Goal: Transaction & Acquisition: Purchase product/service

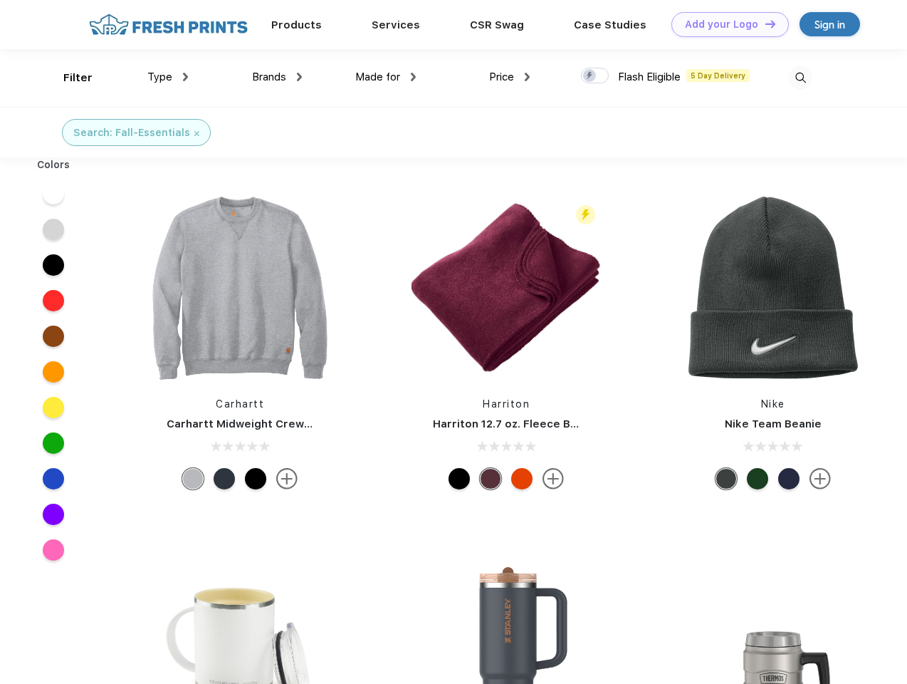
scroll to position [1, 0]
click at [725, 24] on link "Add your Logo Design Tool" at bounding box center [731, 24] width 118 height 25
click at [0, 0] on div "Design Tool" at bounding box center [0, 0] width 0 height 0
click at [764, 24] on link "Add your Logo Design Tool" at bounding box center [731, 24] width 118 height 25
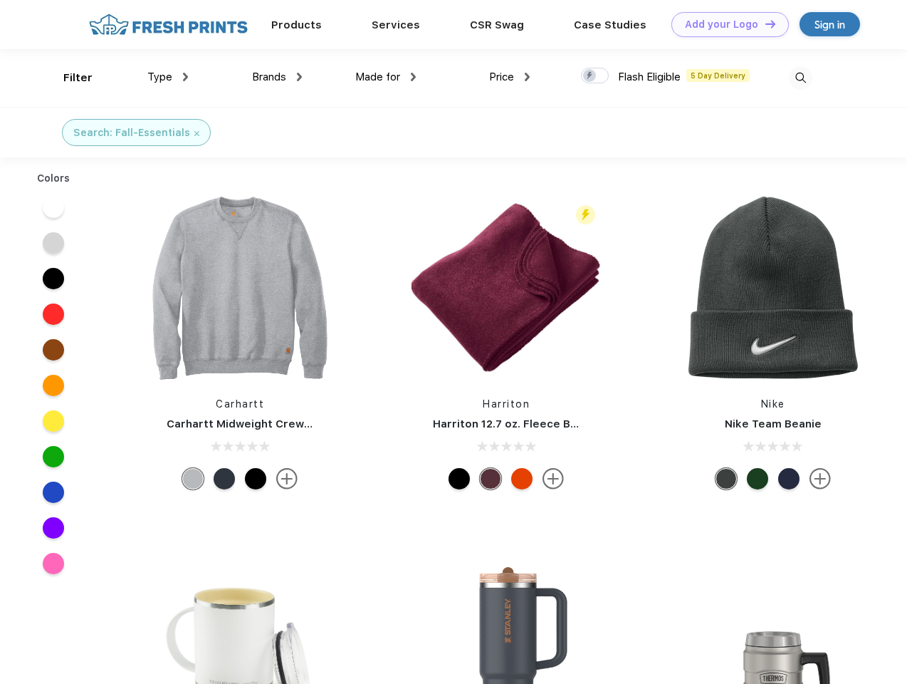
click at [68, 78] on div "Filter" at bounding box center [77, 78] width 29 height 16
click at [168, 77] on span "Type" at bounding box center [159, 77] width 25 height 13
click at [277, 77] on span "Brands" at bounding box center [269, 77] width 34 height 13
click at [386, 77] on span "Made for" at bounding box center [377, 77] width 45 height 13
click at [510, 77] on span "Price" at bounding box center [501, 77] width 25 height 13
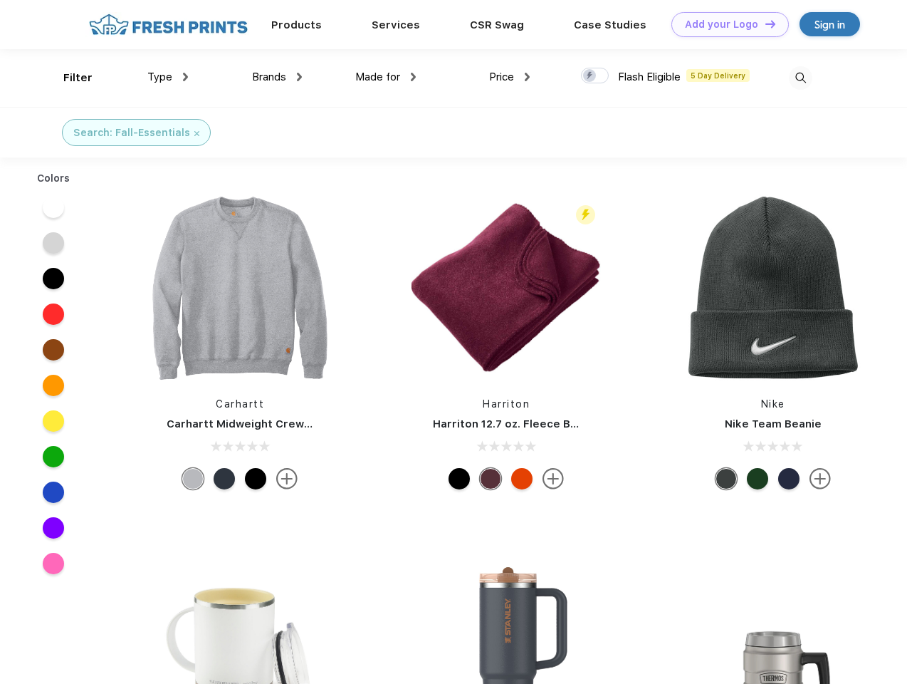
click at [596, 76] on div at bounding box center [595, 76] width 28 height 16
click at [591, 76] on input "checkbox" at bounding box center [585, 71] width 9 height 9
click at [801, 78] on img at bounding box center [801, 78] width 24 height 24
